Goal: Information Seeking & Learning: Learn about a topic

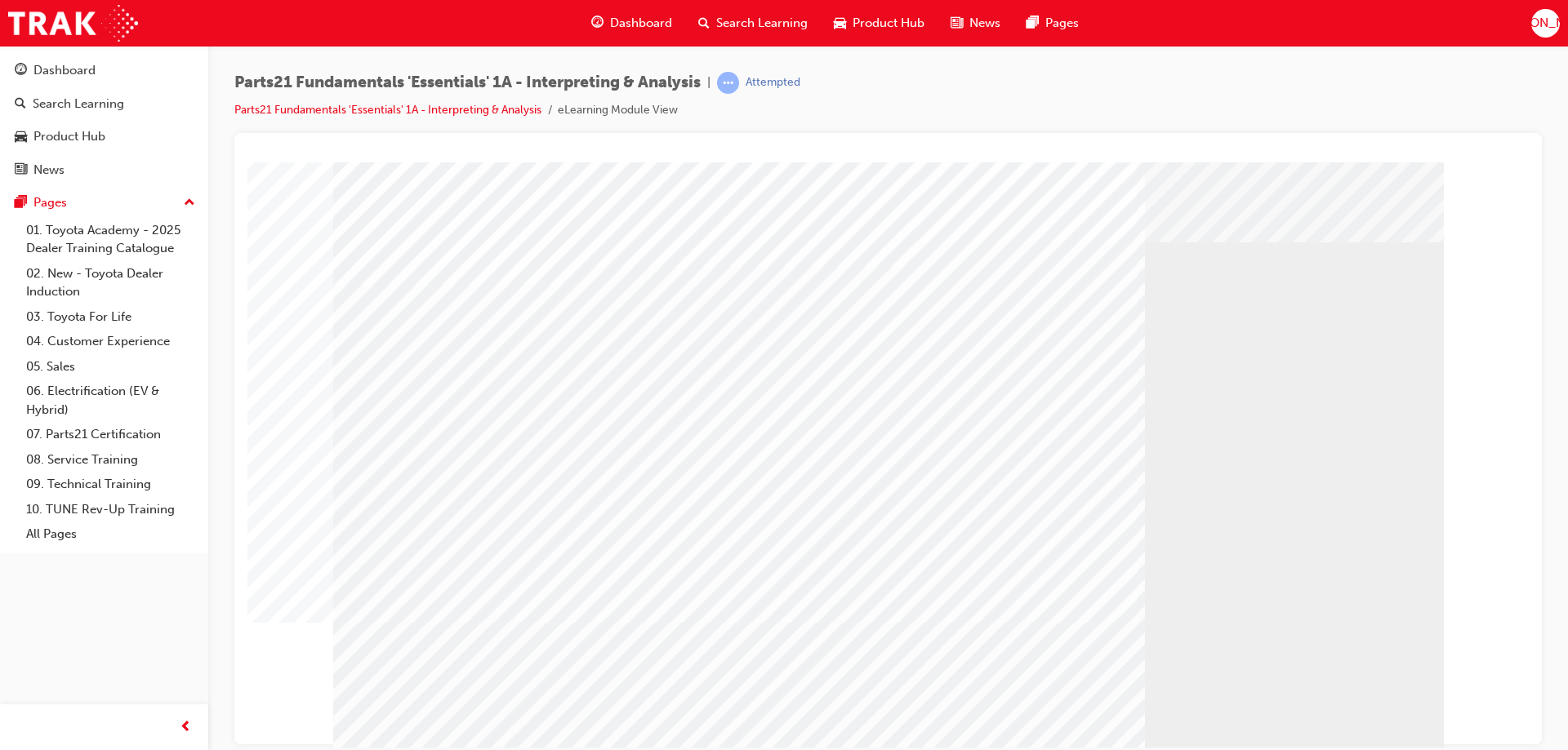
click at [1059, 310] on div "Play" at bounding box center [1063, 310] width 620 height 0
click at [799, 310] on div "Play" at bounding box center [1063, 310] width 620 height 0
click at [775, 310] on div "Rewind" at bounding box center [1063, 310] width 620 height 0
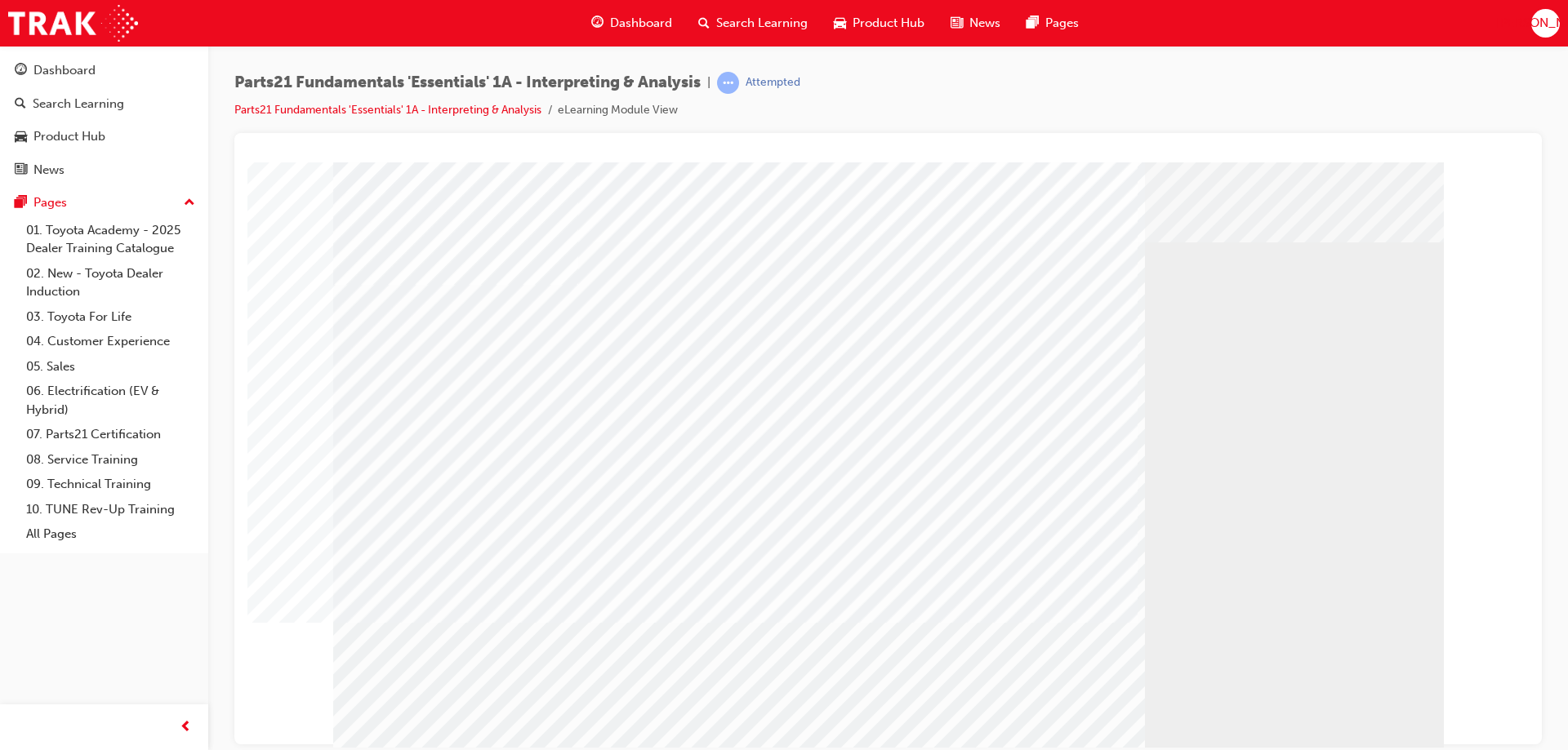
click at [1075, 310] on div "Play" at bounding box center [1063, 310] width 620 height 0
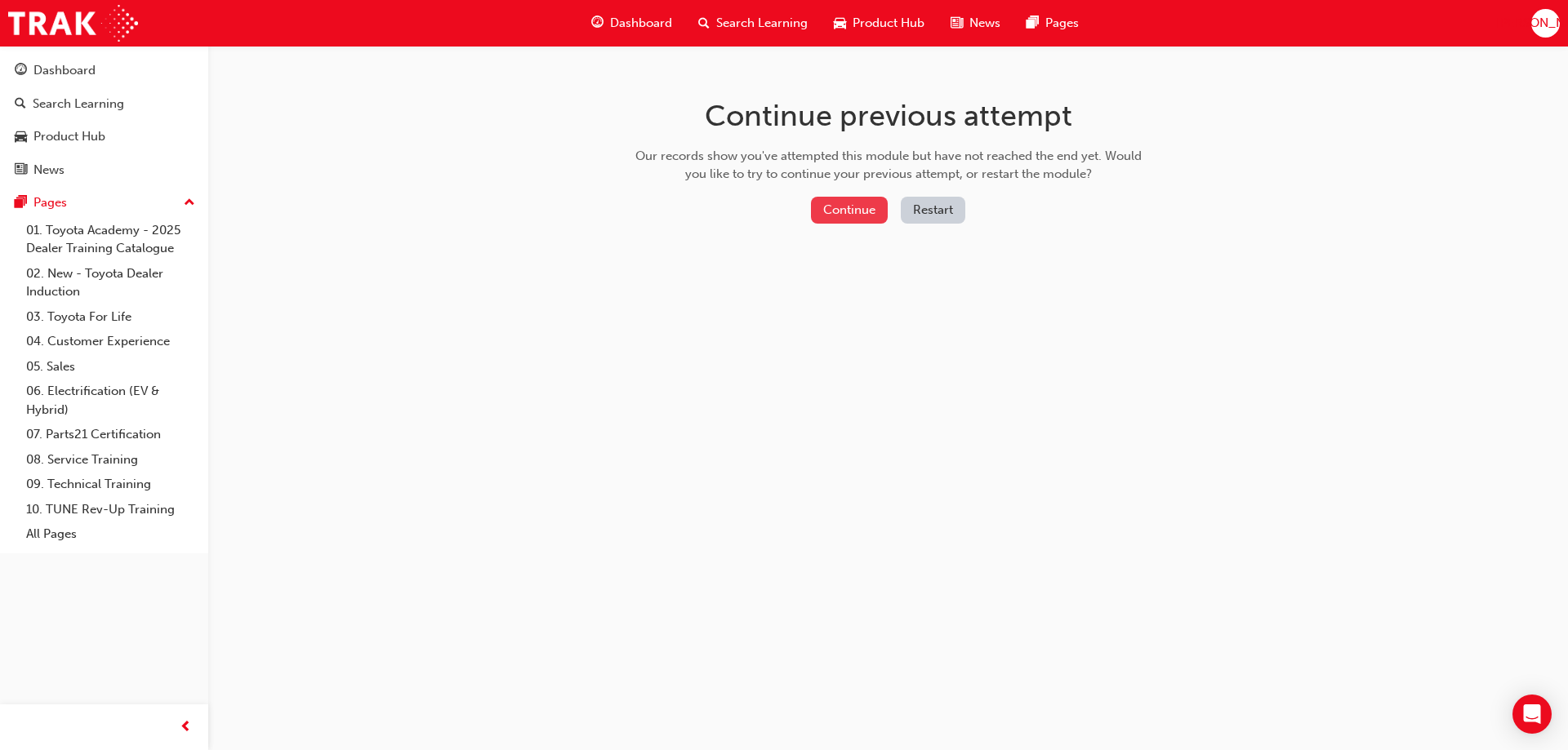
click at [829, 207] on button "Continue" at bounding box center [849, 210] width 77 height 27
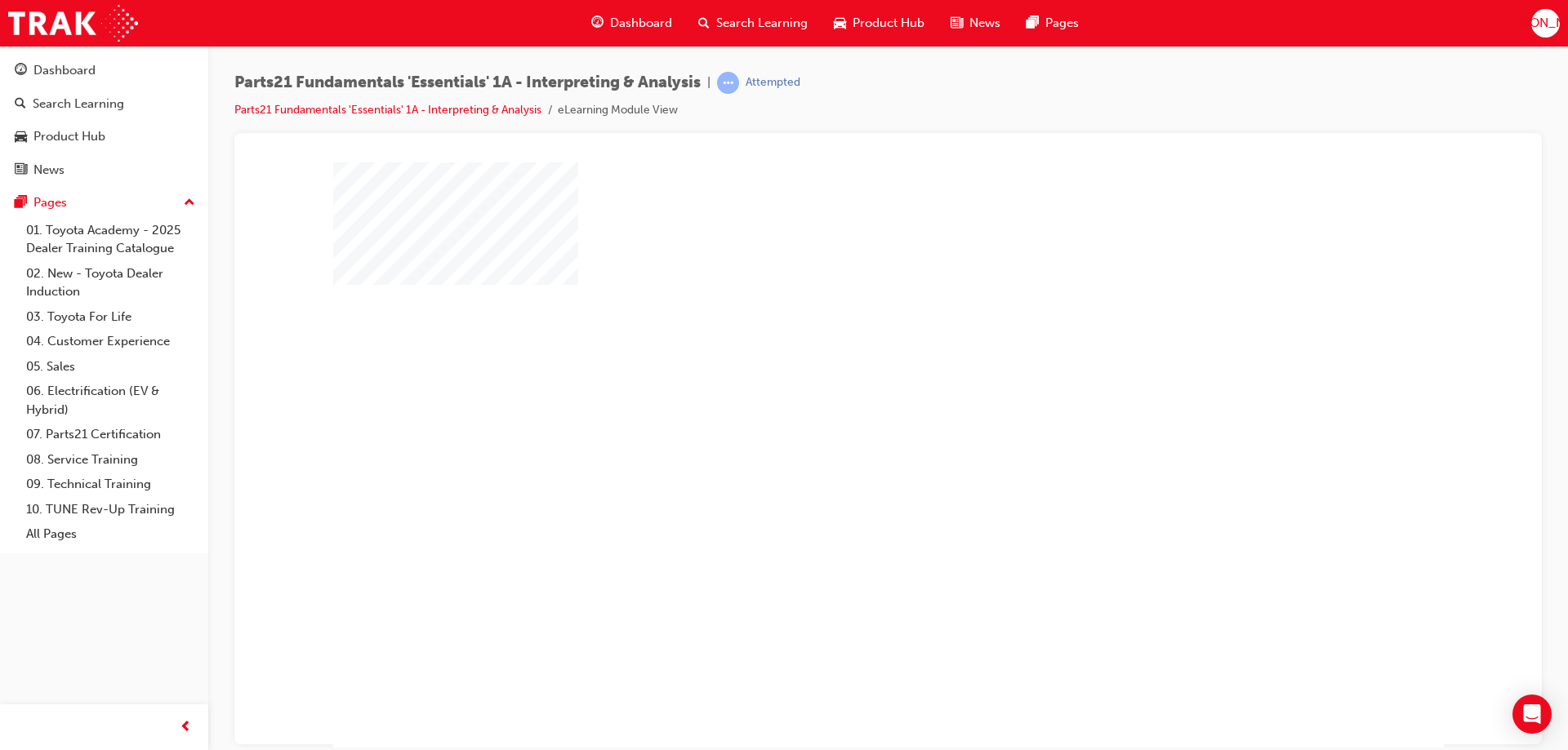
click at [841, 407] on div "play" at bounding box center [841, 407] width 0 height 0
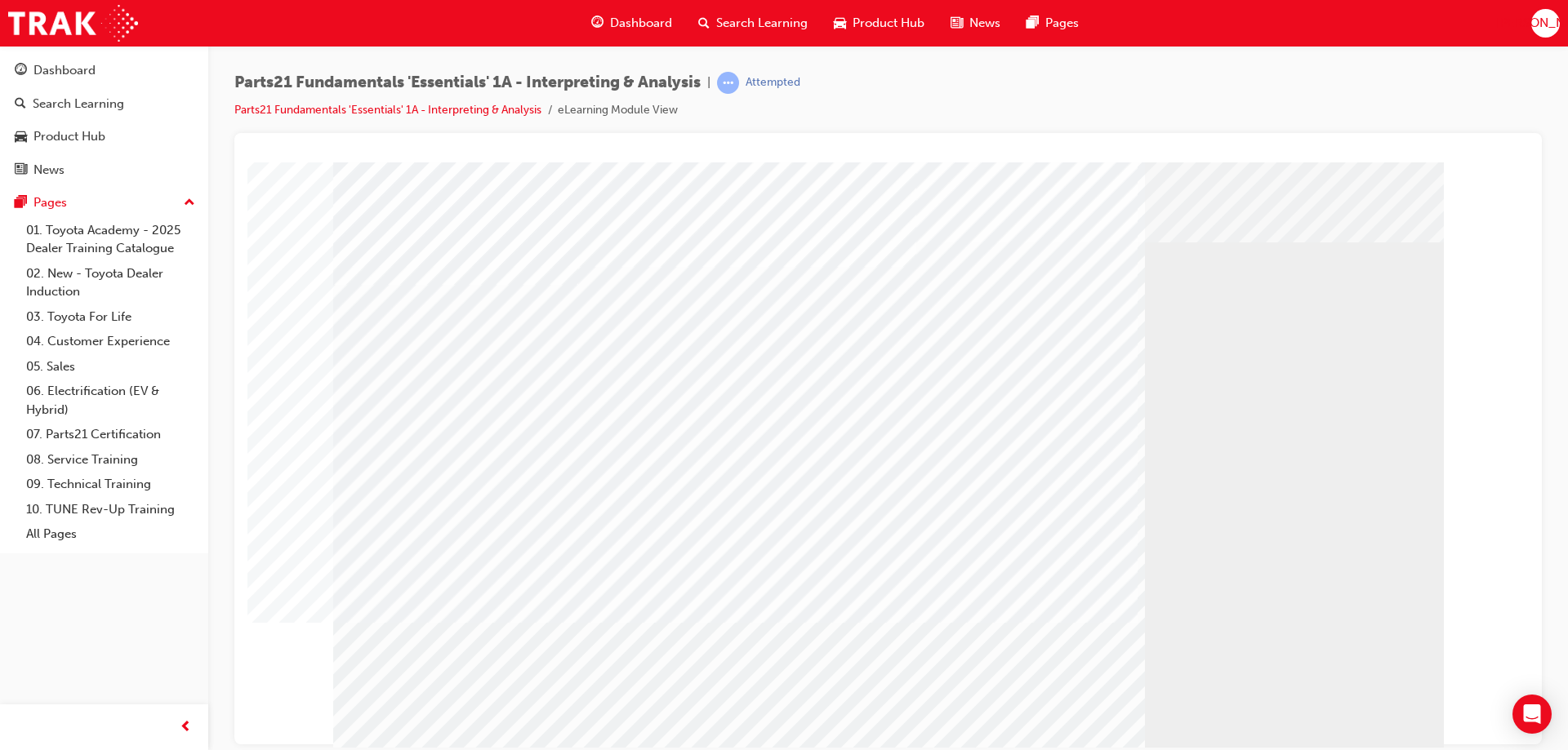
click at [1060, 310] on div "Play" at bounding box center [1063, 310] width 620 height 0
